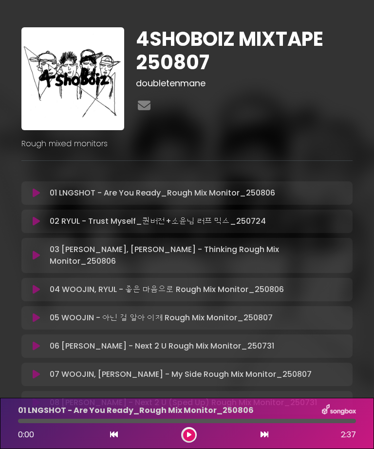
click at [191, 437] on icon at bounding box center [189, 435] width 4 height 6
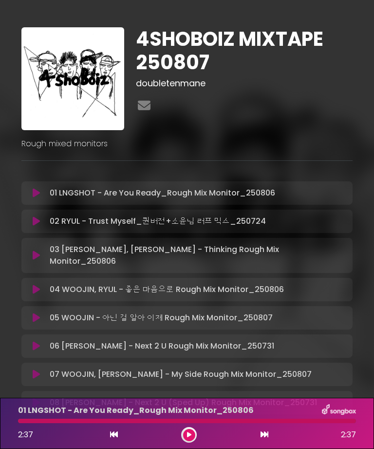
click at [42, 220] on button at bounding box center [36, 221] width 19 height 10
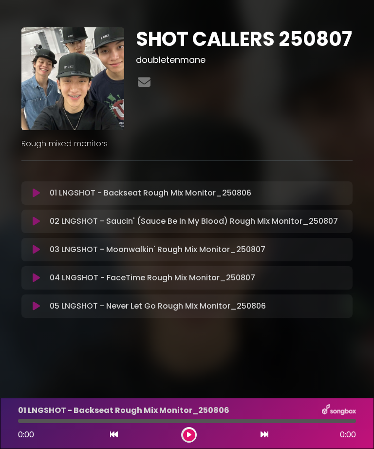
click at [35, 193] on icon at bounding box center [36, 193] width 7 height 10
click at [192, 440] on button at bounding box center [189, 435] width 12 height 12
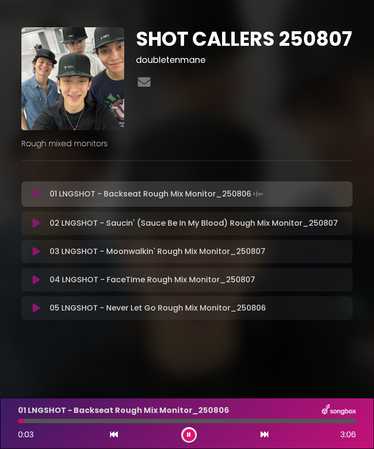
click at [197, 432] on div "0:03 3:06" at bounding box center [187, 435] width 350 height 16
click at [191, 435] on button at bounding box center [189, 435] width 12 height 12
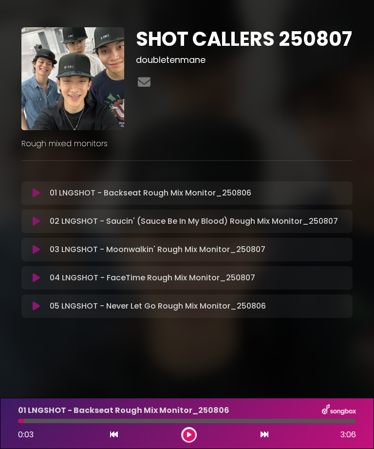
click at [185, 438] on button at bounding box center [189, 435] width 12 height 12
click at [37, 194] on icon at bounding box center [36, 193] width 7 height 10
